Goal: Task Accomplishment & Management: Manage account settings

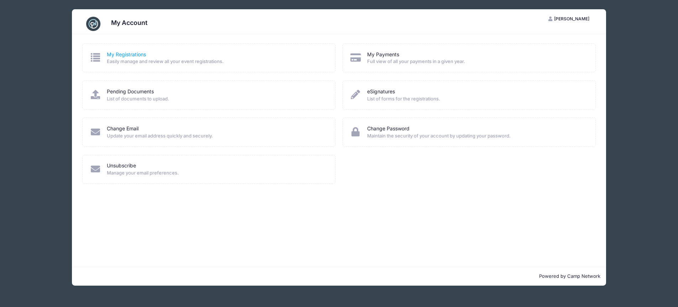
click at [119, 54] on link "My Registrations" at bounding box center [126, 54] width 39 height 7
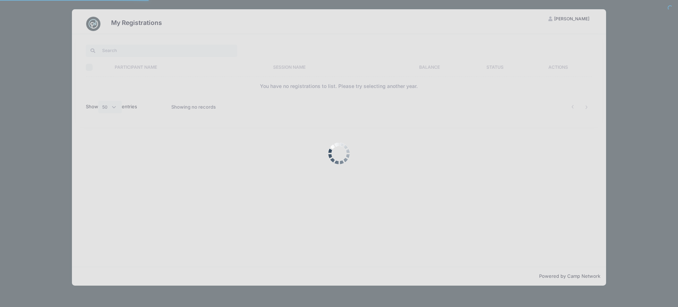
select select "50"
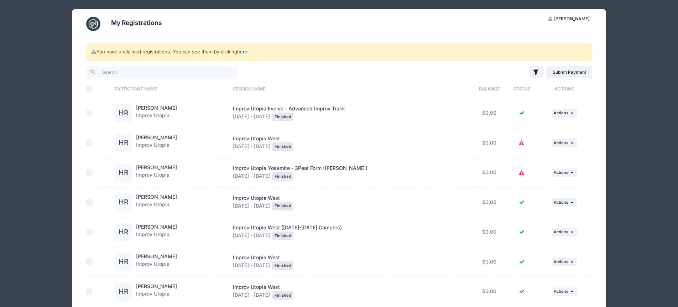
click at [240, 52] on link "here" at bounding box center [242, 52] width 10 height 6
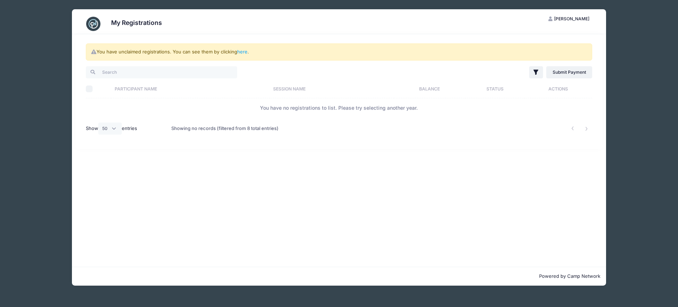
click at [573, 16] on span "[PERSON_NAME]" at bounding box center [571, 18] width 35 height 5
click at [144, 27] on div "My Registrations" at bounding box center [136, 24] width 51 height 10
click at [96, 21] on img at bounding box center [93, 24] width 14 height 14
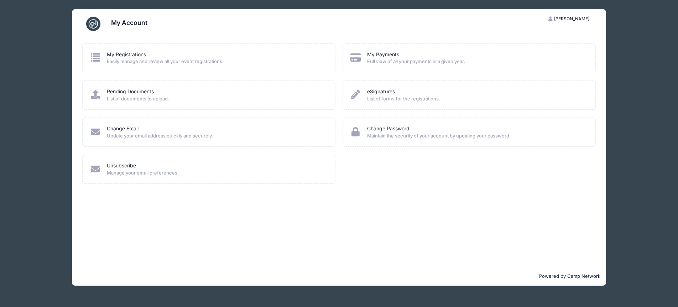
click at [283, 243] on div "My Registrations Easily manage and review all your event registrations. My Paym…" at bounding box center [339, 150] width 534 height 232
